Goal: Task Accomplishment & Management: Use online tool/utility

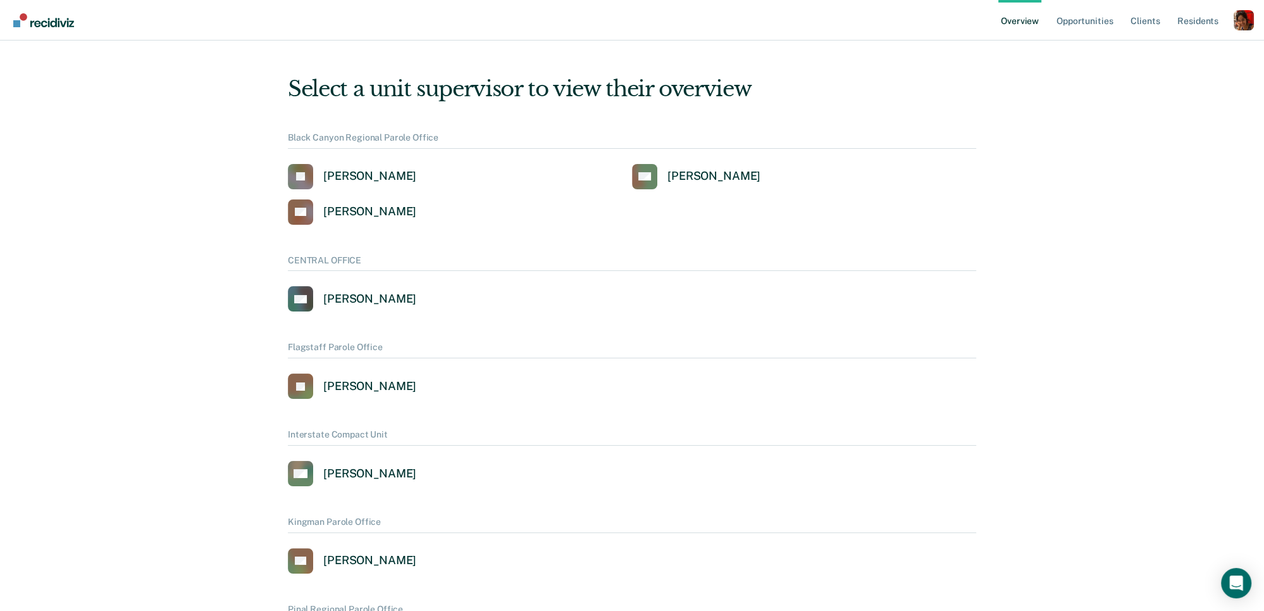
click at [1238, 26] on div "Profile dropdown button" at bounding box center [1244, 20] width 20 height 20
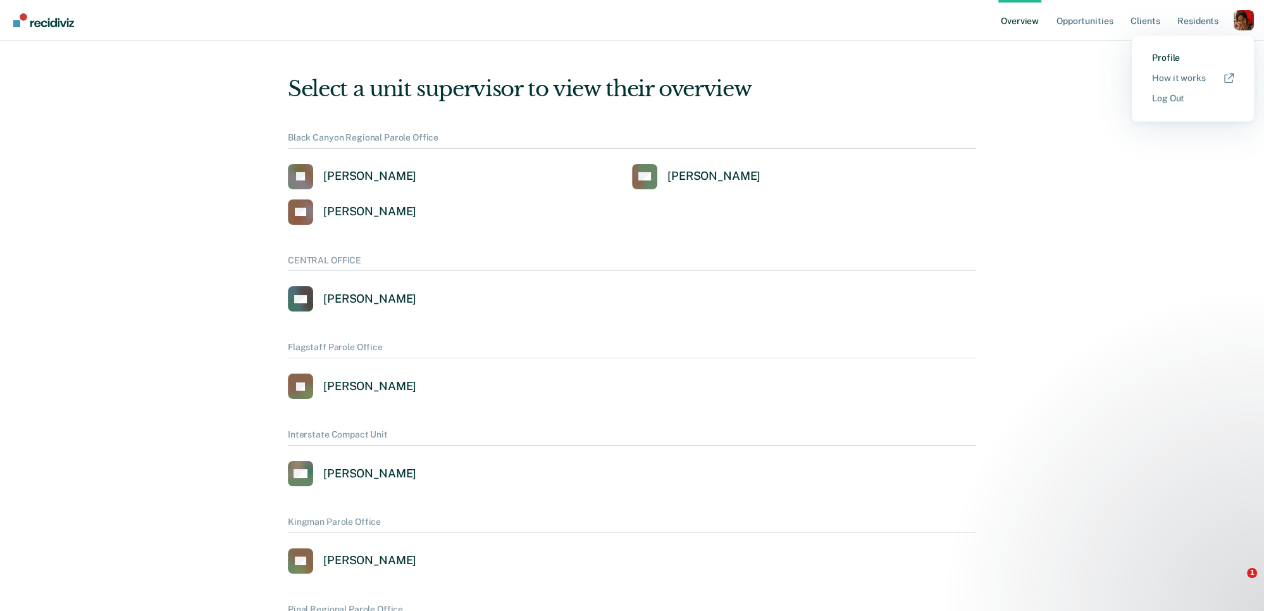
click at [1182, 55] on link "Profile" at bounding box center [1193, 58] width 82 height 11
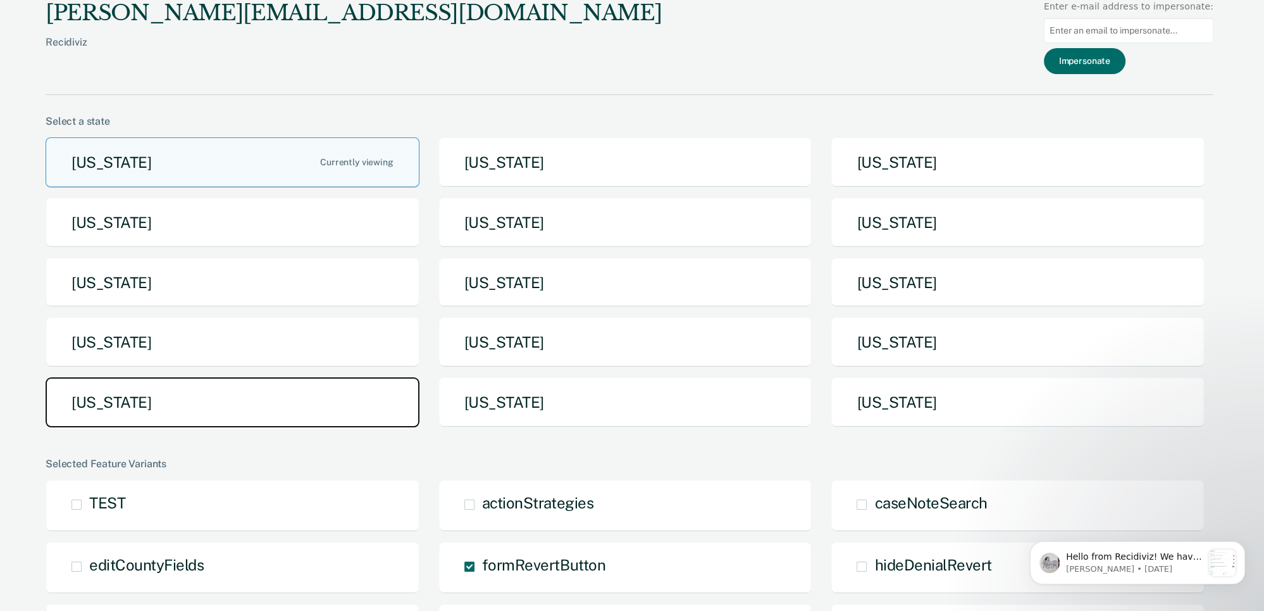
click at [206, 401] on button "Tennessee" at bounding box center [233, 402] width 374 height 50
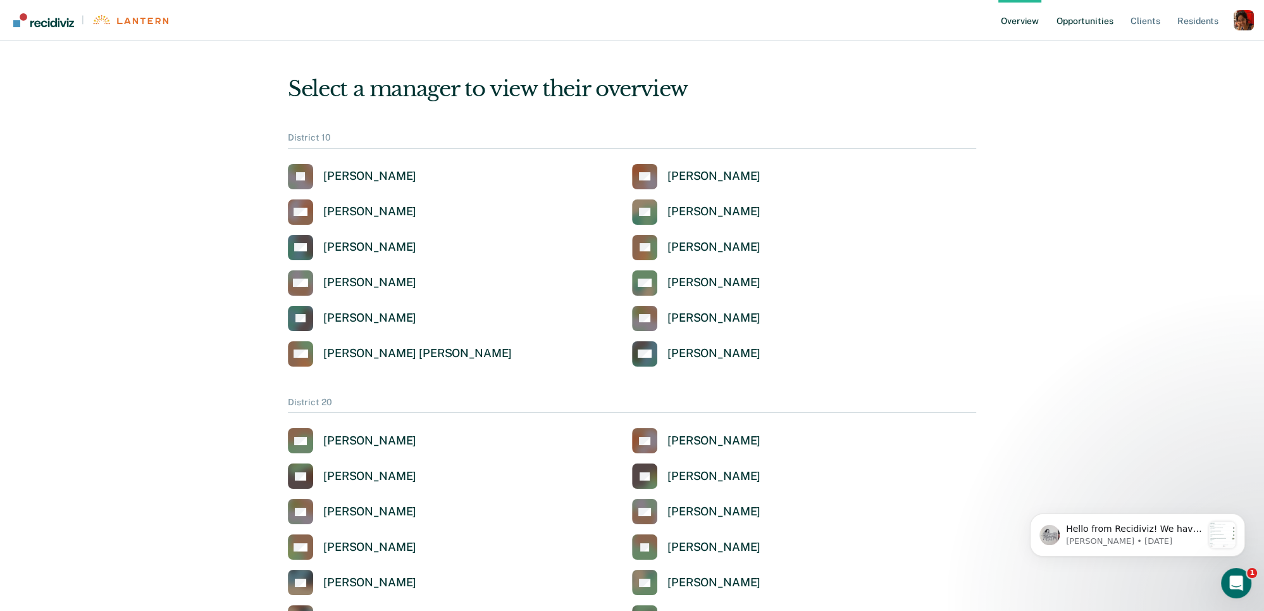
click at [1091, 19] on link "Opportunities" at bounding box center [1084, 20] width 61 height 41
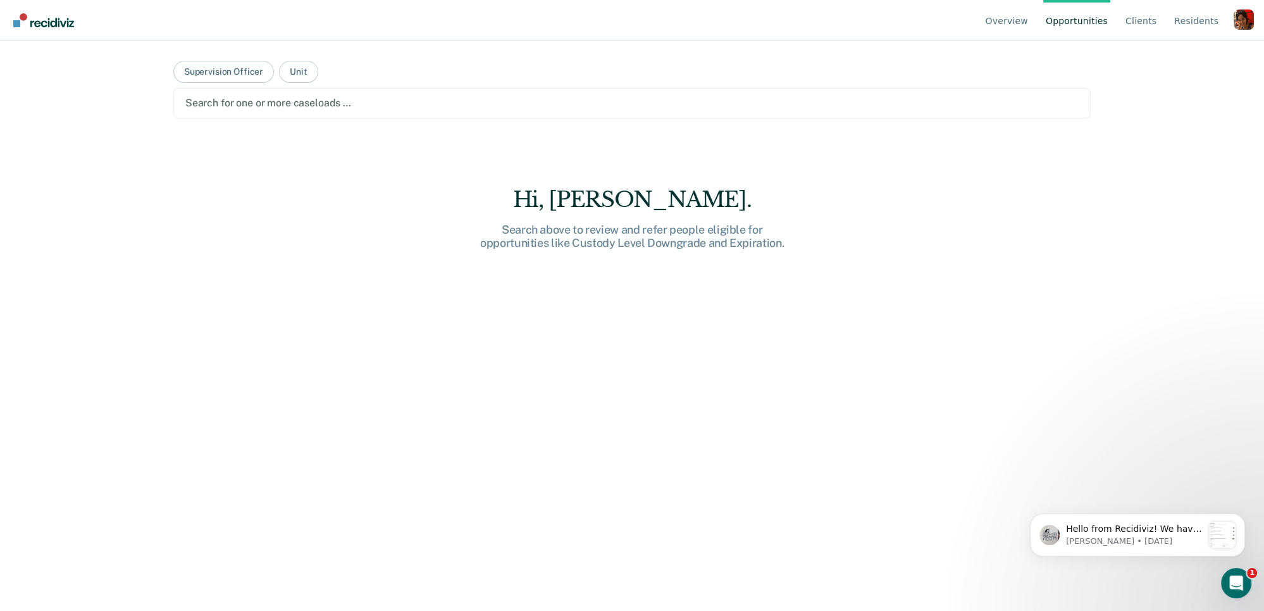
click at [265, 96] on div at bounding box center [632, 103] width 894 height 15
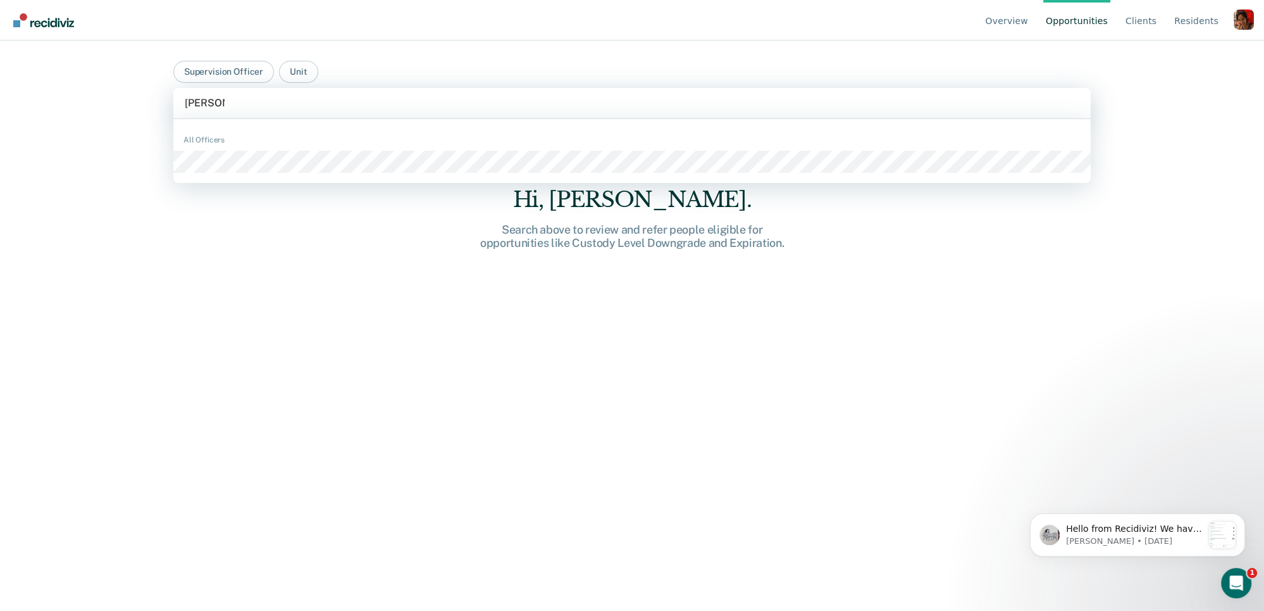
type input "daniel po"
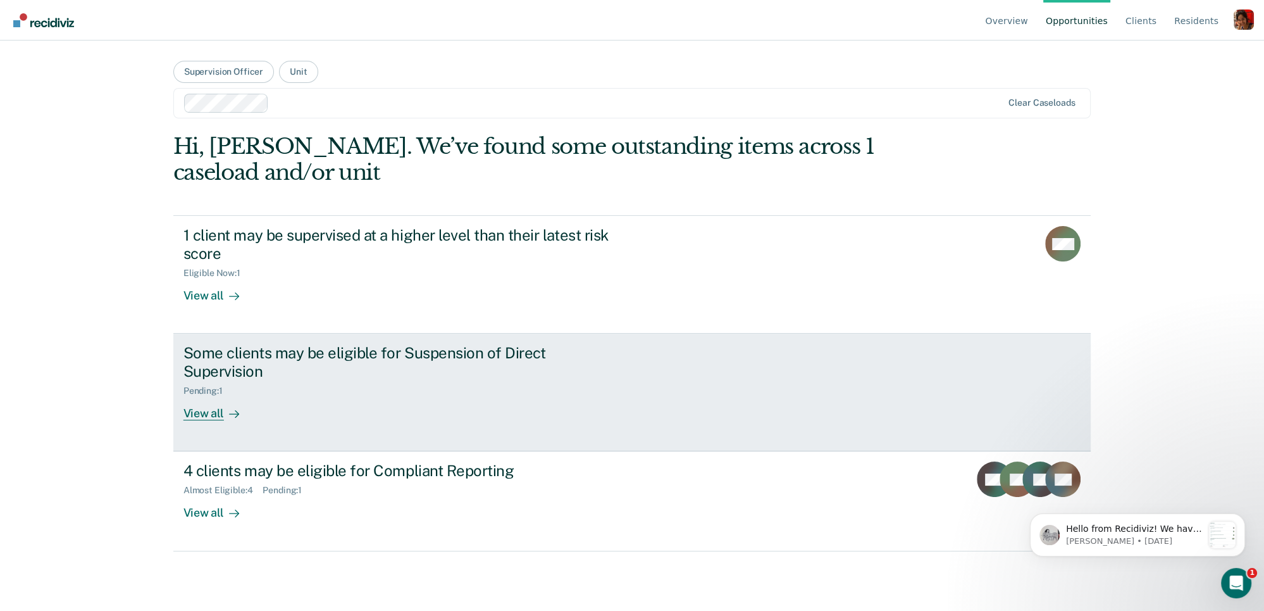
click at [206, 346] on div "Some clients may be eligible for Suspension of Direct Supervision" at bounding box center [406, 362] width 444 height 37
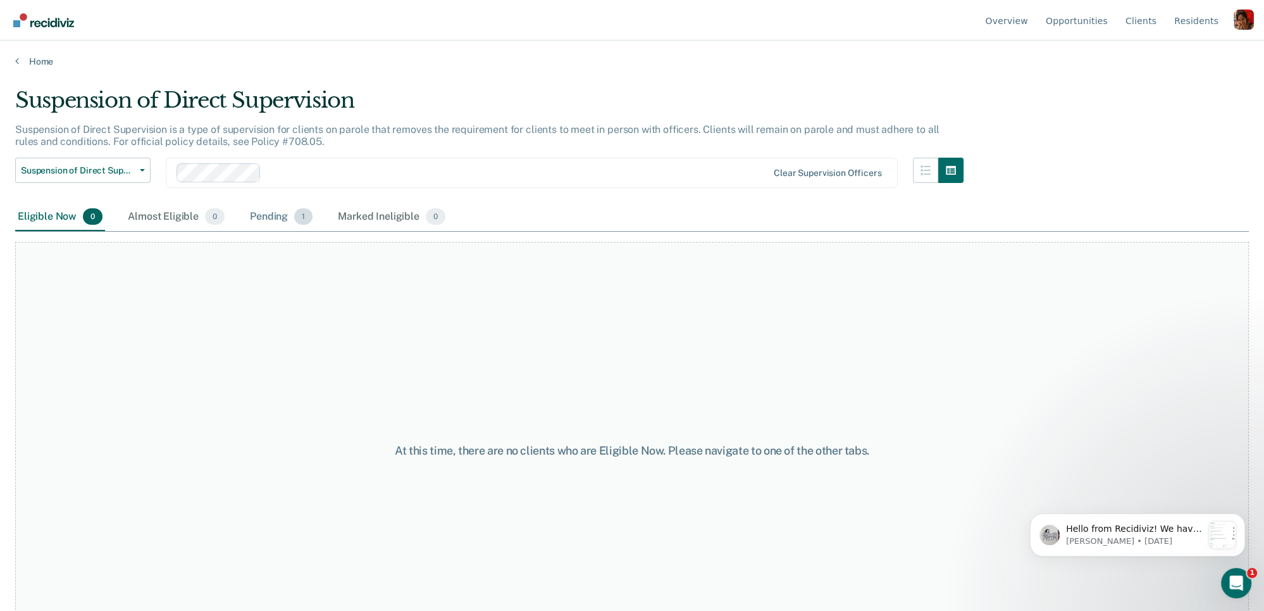
click at [275, 206] on div "Pending 1" at bounding box center [281, 217] width 68 height 28
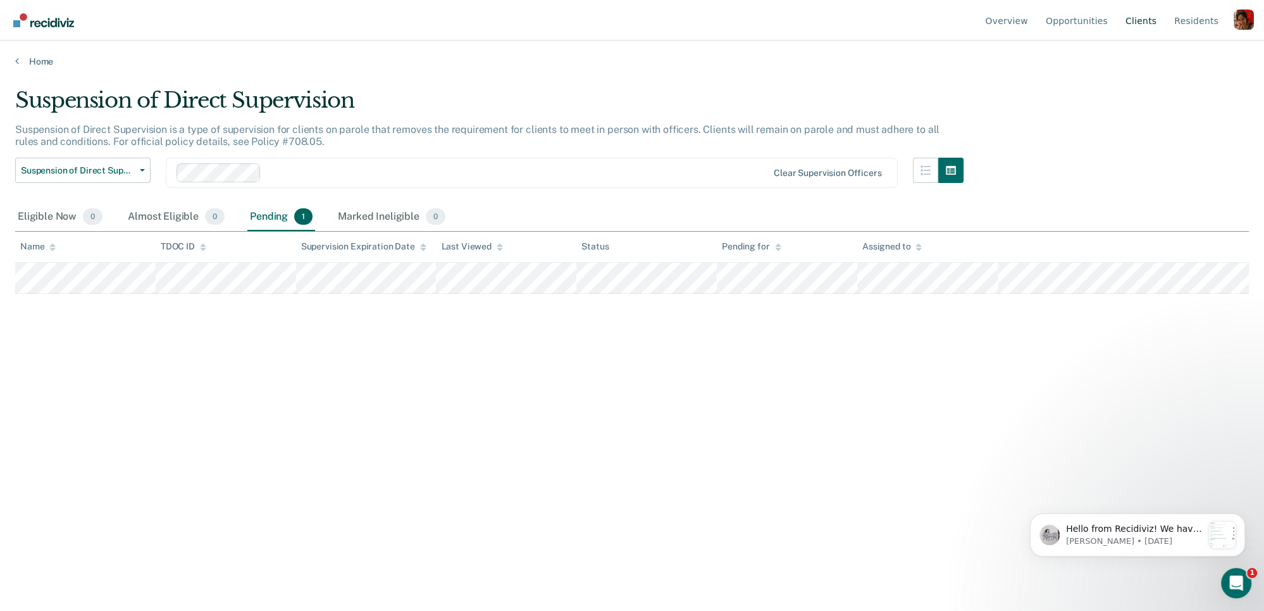
click at [1143, 20] on link "Client s" at bounding box center [1141, 20] width 36 height 41
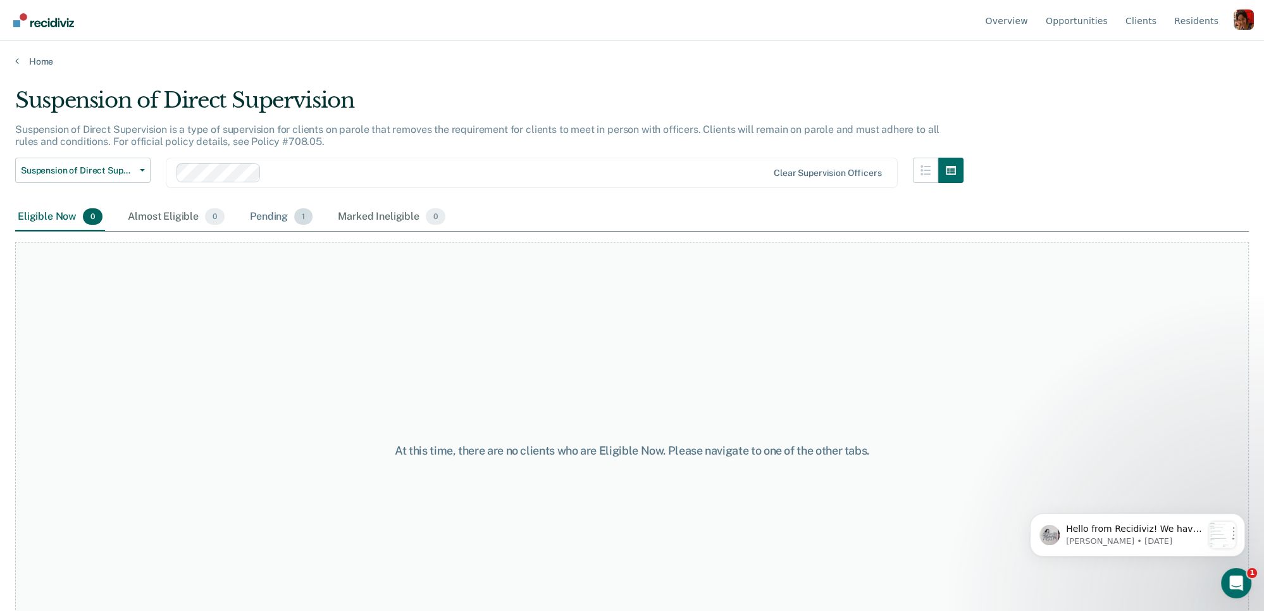
click at [278, 211] on div "Pending 1" at bounding box center [281, 217] width 68 height 28
